Goal: Task Accomplishment & Management: Use online tool/utility

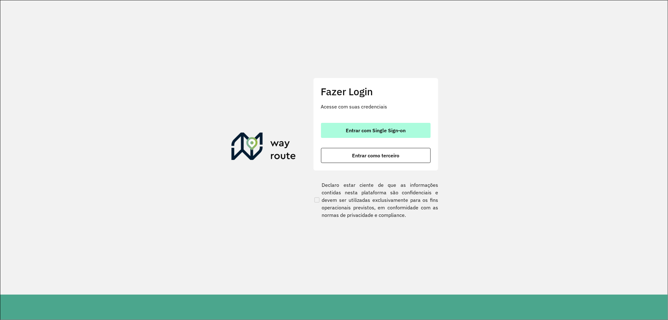
click at [361, 123] on button "Entrar com Single Sign-on" at bounding box center [376, 130] width 110 height 15
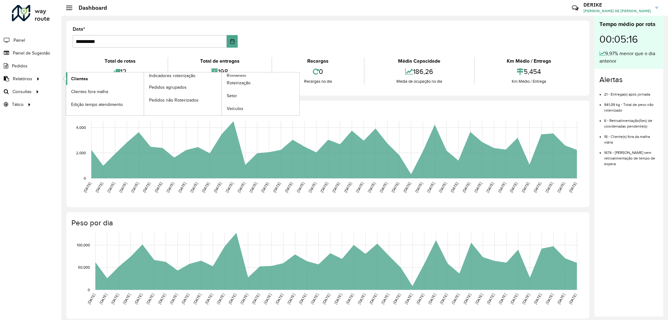
click at [77, 78] on span "Clientes" at bounding box center [79, 79] width 17 height 7
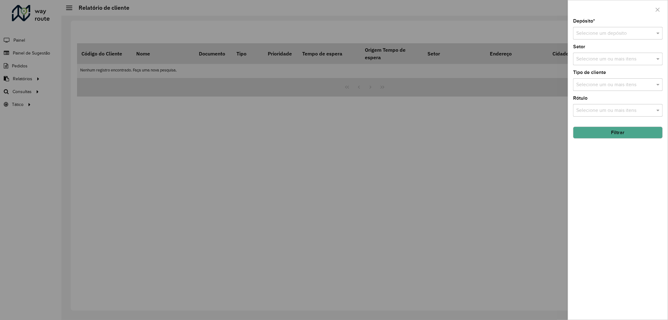
click at [612, 34] on input "text" at bounding box center [611, 34] width 71 height 8
click at [588, 53] on span "CDD Blumenau" at bounding box center [593, 51] width 34 height 5
click at [611, 133] on button "Filtrar" at bounding box center [618, 133] width 90 height 12
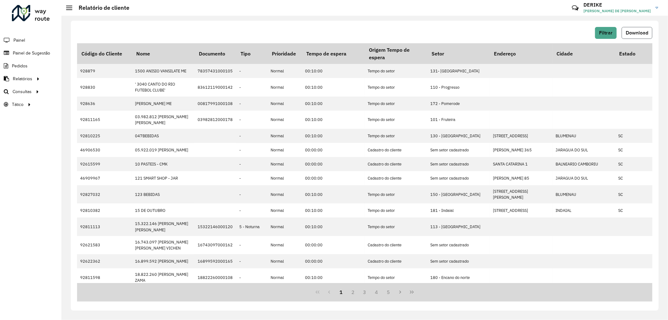
click at [635, 28] on button "Download" at bounding box center [637, 33] width 31 height 12
